Goal: Task Accomplishment & Management: Use online tool/utility

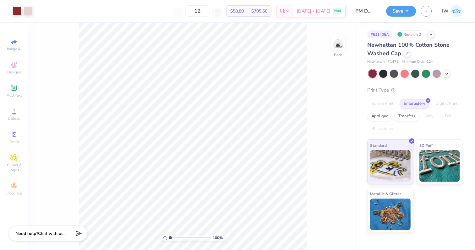
click at [16, 55] on div "Image AI Designs Add Text Upload Greek Clipart & logos Decorate" at bounding box center [14, 117] width 22 height 163
click at [15, 51] on span "Image AI" at bounding box center [14, 49] width 15 height 5
select select "4"
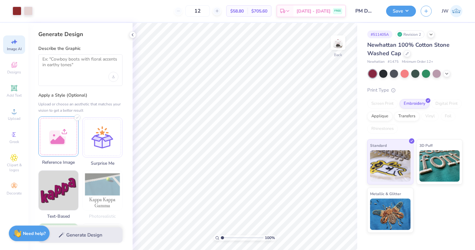
click at [68, 123] on div at bounding box center [58, 137] width 40 height 40
click at [79, 65] on textarea at bounding box center [80, 65] width 76 height 16
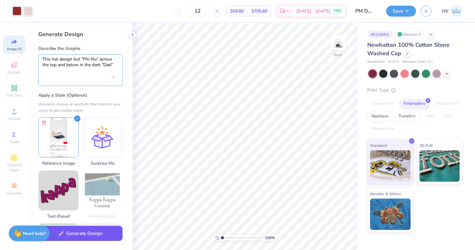
type textarea "This hat design but "Phi Mu" across the top and below in the dark "Dad""
click at [93, 243] on div "Generate Design" at bounding box center [80, 235] width 104 height 30
click at [99, 229] on button "Generate Design" at bounding box center [80, 233] width 84 height 15
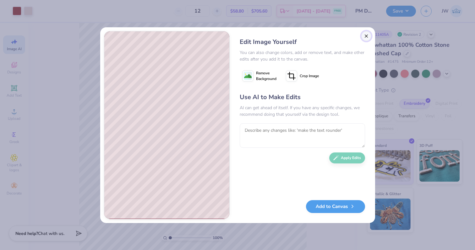
click at [366, 36] on button "Close" at bounding box center [366, 36] width 10 height 10
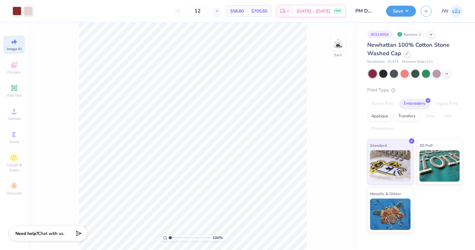
scroll to position [0, 14]
click at [15, 68] on icon at bounding box center [14, 65] width 8 height 8
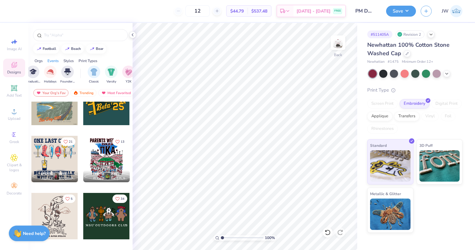
scroll to position [0, 326]
click at [98, 70] on div "filter for Minimalist" at bounding box center [94, 71] width 13 height 13
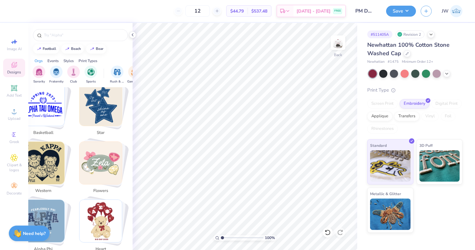
scroll to position [0, 7]
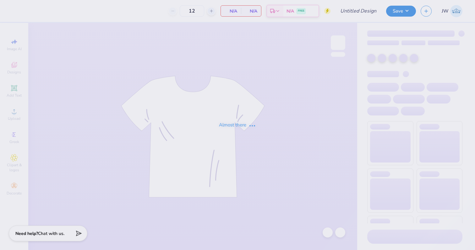
type input "Dads weekend tee"
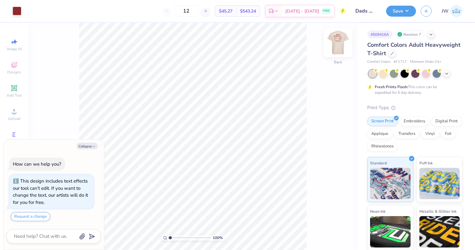
click at [342, 48] on img at bounding box center [338, 42] width 25 height 25
type textarea "x"
type input "4.56"
click at [402, 6] on button "Save" at bounding box center [401, 10] width 30 height 11
type textarea "x"
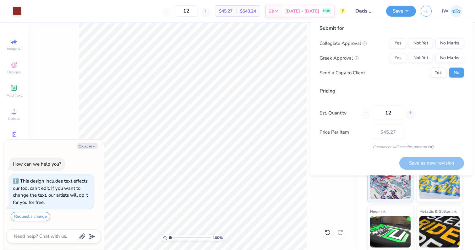
click at [398, 52] on div "Collegiate Approval Yes Not Yet No Marks Greek Approval Yes Not Yet No Marks Se…" at bounding box center [392, 58] width 145 height 40
click at [398, 56] on button "Yes" at bounding box center [398, 58] width 16 height 10
click at [464, 42] on button "No Marks" at bounding box center [450, 43] width 29 height 10
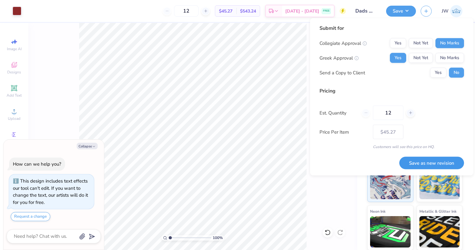
click at [430, 162] on button "Save as new revision" at bounding box center [431, 163] width 65 height 13
type input "$45.27"
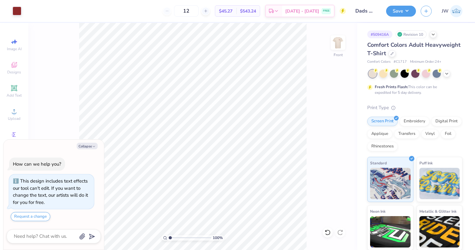
click at [424, 36] on div "Revision 10" at bounding box center [411, 34] width 31 height 8
click at [437, 36] on div "# 509416A Revision 10" at bounding box center [414, 34] width 95 height 8
click at [434, 36] on icon at bounding box center [433, 33] width 5 height 5
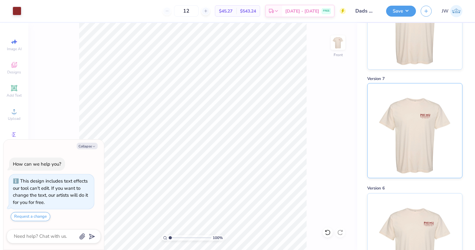
click at [411, 157] on img at bounding box center [415, 131] width 78 height 95
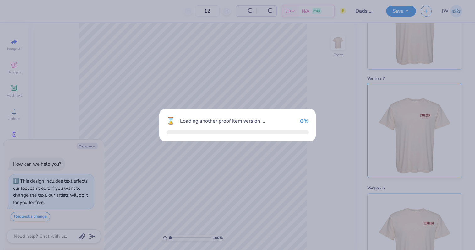
scroll to position [298, 0]
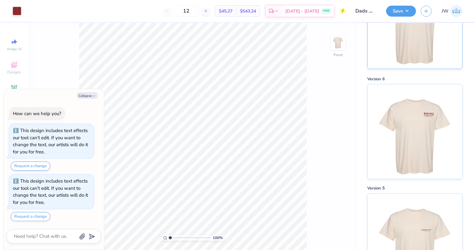
click at [442, 64] on img at bounding box center [415, 21] width 78 height 95
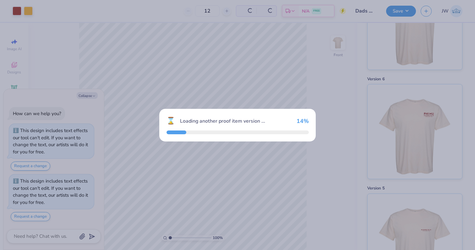
scroll to position [23, 0]
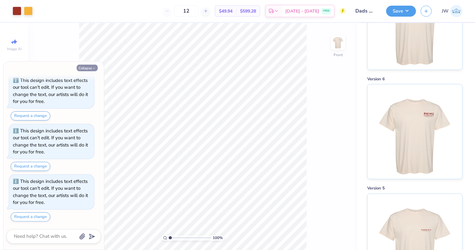
click at [79, 66] on button "Collapse" at bounding box center [87, 68] width 21 height 7
type textarea "x"
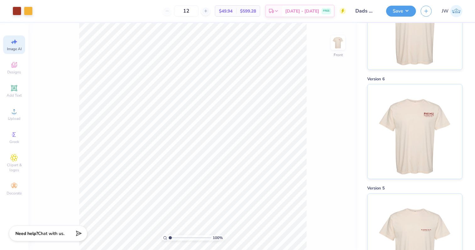
click at [14, 48] on span "Image AI" at bounding box center [14, 49] width 15 height 5
select select "4"
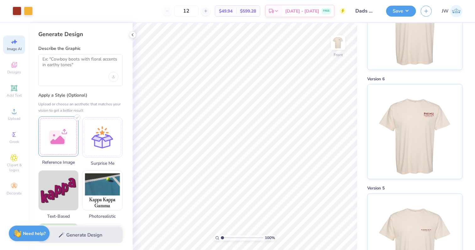
click at [60, 129] on div at bounding box center [58, 137] width 40 height 40
click at [80, 72] on div at bounding box center [80, 70] width 84 height 32
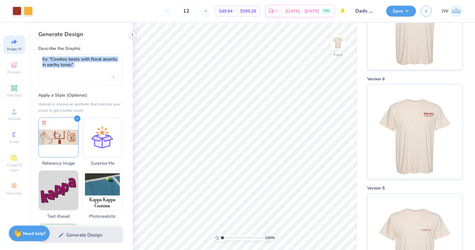
click at [80, 72] on div at bounding box center [80, 70] width 84 height 32
click at [91, 62] on textarea at bounding box center [80, 65] width 76 height 16
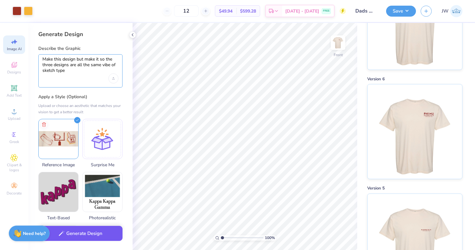
type textarea "Make this design but make it so the three designs are all the same vibe of sket…"
click at [93, 231] on button "Generate Design" at bounding box center [80, 233] width 84 height 15
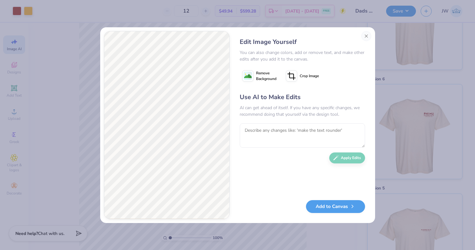
click at [264, 74] on span "Remove Background" at bounding box center [266, 75] width 20 height 11
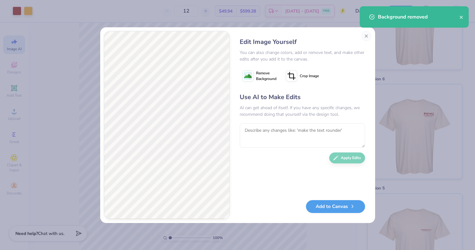
click at [266, 120] on div "Use AI to Make Edits AI can get ahead of itself. If you have any specific chang…" at bounding box center [302, 144] width 125 height 102
click at [266, 122] on div "Use AI to Make Edits AI can get ahead of itself. If you have any specific chang…" at bounding box center [302, 144] width 125 height 102
click at [268, 130] on textarea at bounding box center [302, 136] width 125 height 25
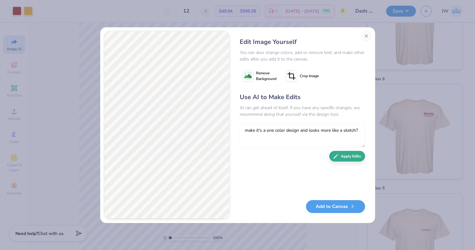
type textarea "make it's a one color design and looks more like a sketch?"
click at [337, 154] on icon "button" at bounding box center [336, 157] width 6 height 6
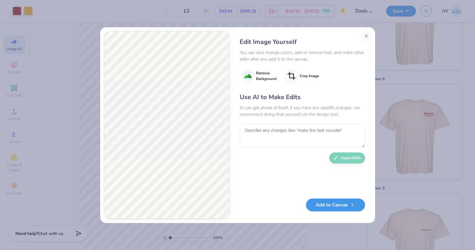
click at [336, 206] on button "Add to Canvas" at bounding box center [335, 205] width 59 height 13
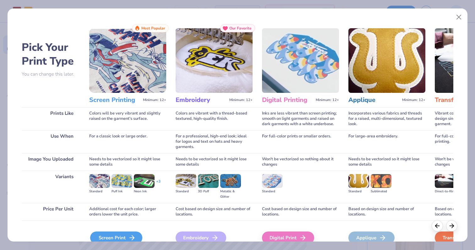
click at [124, 237] on div "Screen Print" at bounding box center [116, 238] width 52 height 13
click at [103, 236] on div "Screen Print" at bounding box center [116, 238] width 52 height 13
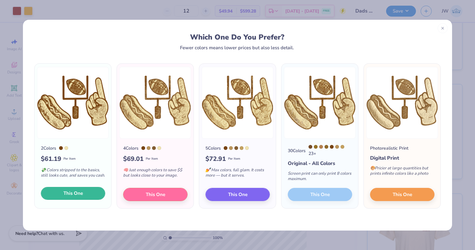
click at [69, 195] on span "This One" at bounding box center [72, 193] width 19 height 7
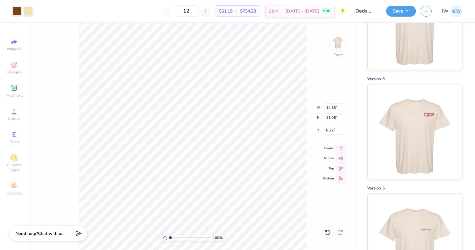
type input "9.45"
type input "7.19"
type input "1.34"
type input "12.53"
type input "12.86"
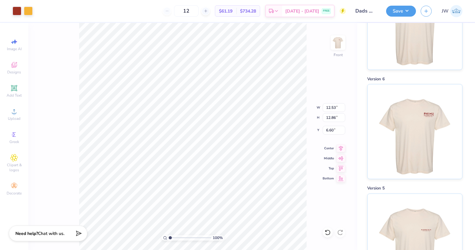
type input "5.16"
type input "8.32"
type input "6.28"
type input "4.78"
type input "9.91"
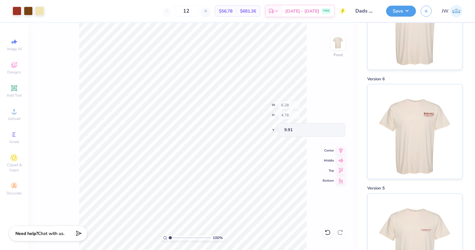
type input "4.12"
type input "0.26"
type input "12.93"
type input "0.74"
type input "0.22"
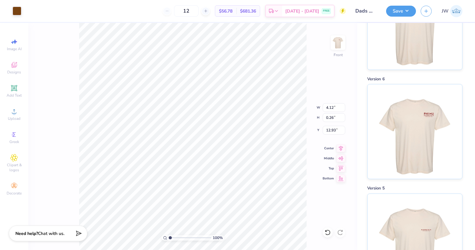
type input "11.57"
type input "0.76"
type input "0.11"
type input "13.59"
type input "10.31"
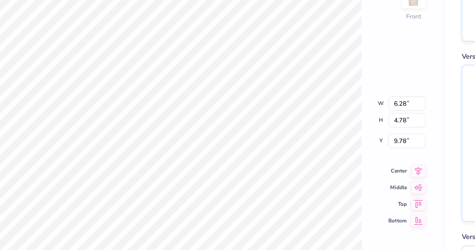
type input "9.78"
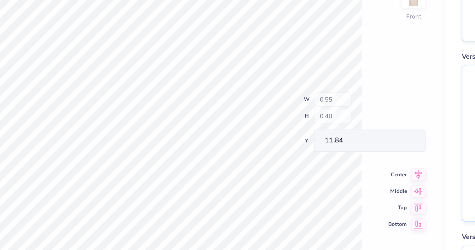
type input "11.84"
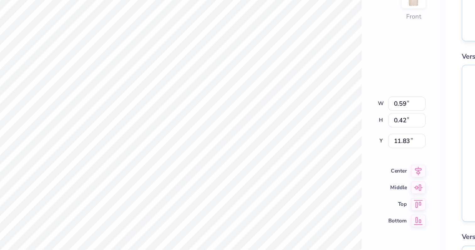
type input "11.83"
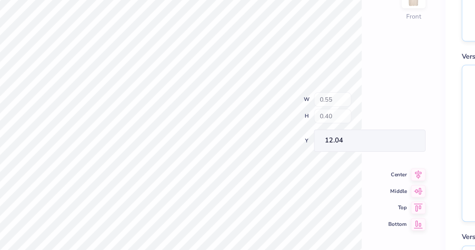
type input "12.04"
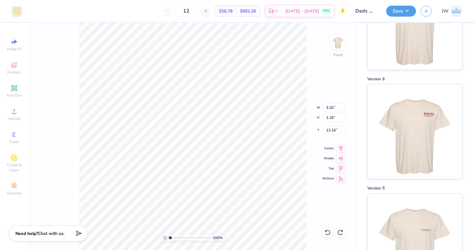
type input "13.10"
type input "7.54"
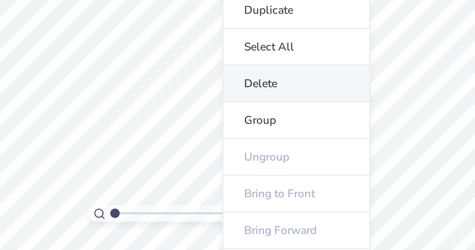
scroll to position [0, 0]
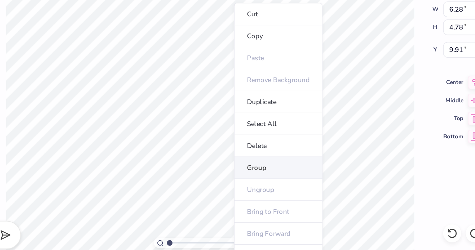
click at [221, 199] on li "Group" at bounding box center [230, 196] width 49 height 12
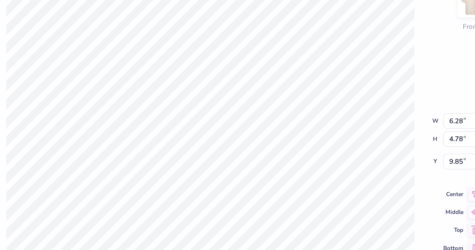
type input "9.85"
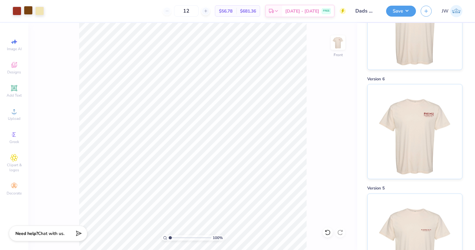
click at [33, 10] on div at bounding box center [28, 10] width 9 height 9
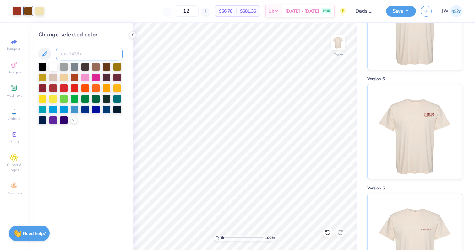
click at [69, 53] on input at bounding box center [89, 54] width 67 height 13
type input "484"
click at [26, 12] on div at bounding box center [28, 10] width 9 height 9
click at [51, 65] on div at bounding box center [53, 66] width 8 height 8
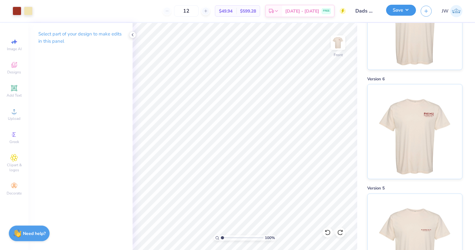
click at [399, 14] on button "Save" at bounding box center [401, 10] width 30 height 11
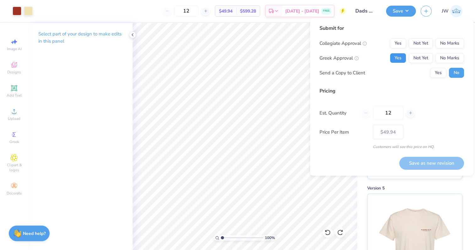
click at [395, 58] on button "Yes" at bounding box center [398, 58] width 16 height 10
click at [444, 36] on div "Submit for Collegiate Approval Yes Not Yet No Marks Greek Approval Yes Not Yet …" at bounding box center [392, 54] width 145 height 58
click at [443, 47] on button "No Marks" at bounding box center [450, 43] width 29 height 10
click at [429, 157] on div "Save as new revision" at bounding box center [431, 160] width 65 height 20
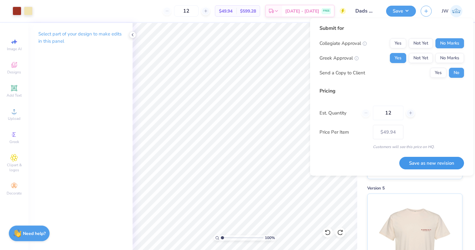
click at [427, 160] on button "Save as new revision" at bounding box center [431, 163] width 65 height 13
type input "$49.94"
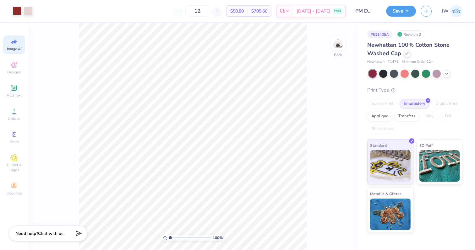
click at [19, 47] on span "Image AI" at bounding box center [14, 49] width 15 height 5
select select "4"
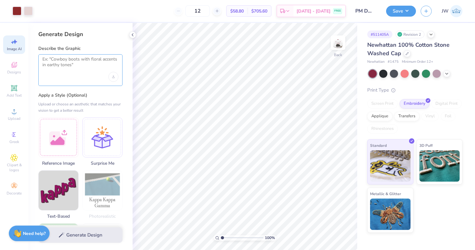
click at [92, 69] on textarea at bounding box center [80, 65] width 76 height 16
click at [67, 125] on div at bounding box center [58, 137] width 40 height 40
click at [76, 71] on textarea at bounding box center [80, 65] width 76 height 16
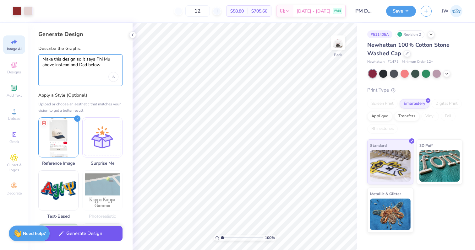
type textarea "Make this design so it says Phi Mu above instead and Dad below"
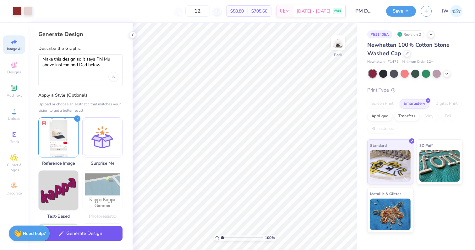
click at [78, 228] on button "Generate Design" at bounding box center [80, 233] width 84 height 15
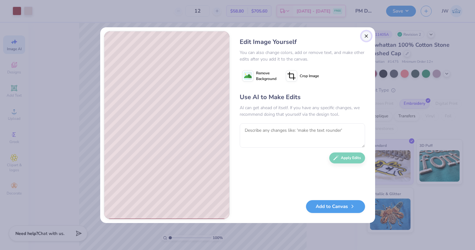
click at [370, 35] on button "Close" at bounding box center [366, 36] width 10 height 10
